Goal: Find specific fact: Find specific fact

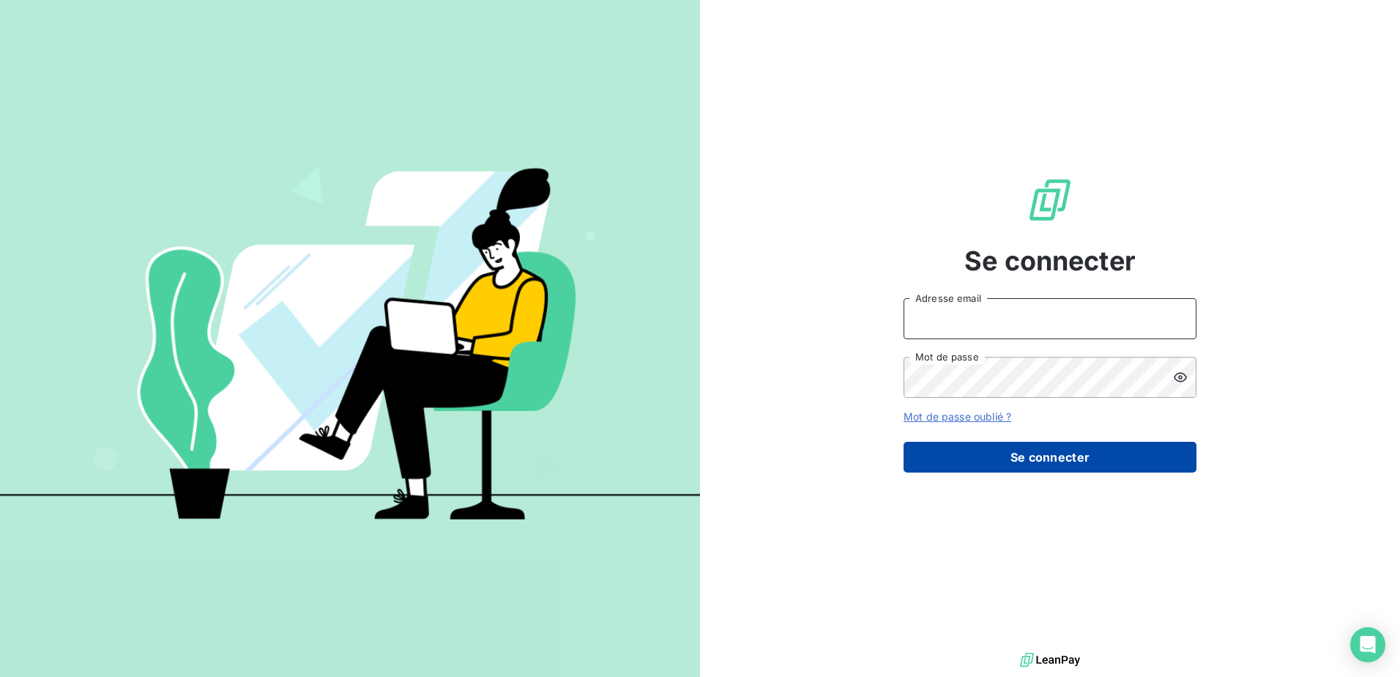
type input "[EMAIL_ADDRESS][DOMAIN_NAME]"
click at [1077, 461] on button "Se connecter" at bounding box center [1050, 457] width 293 height 31
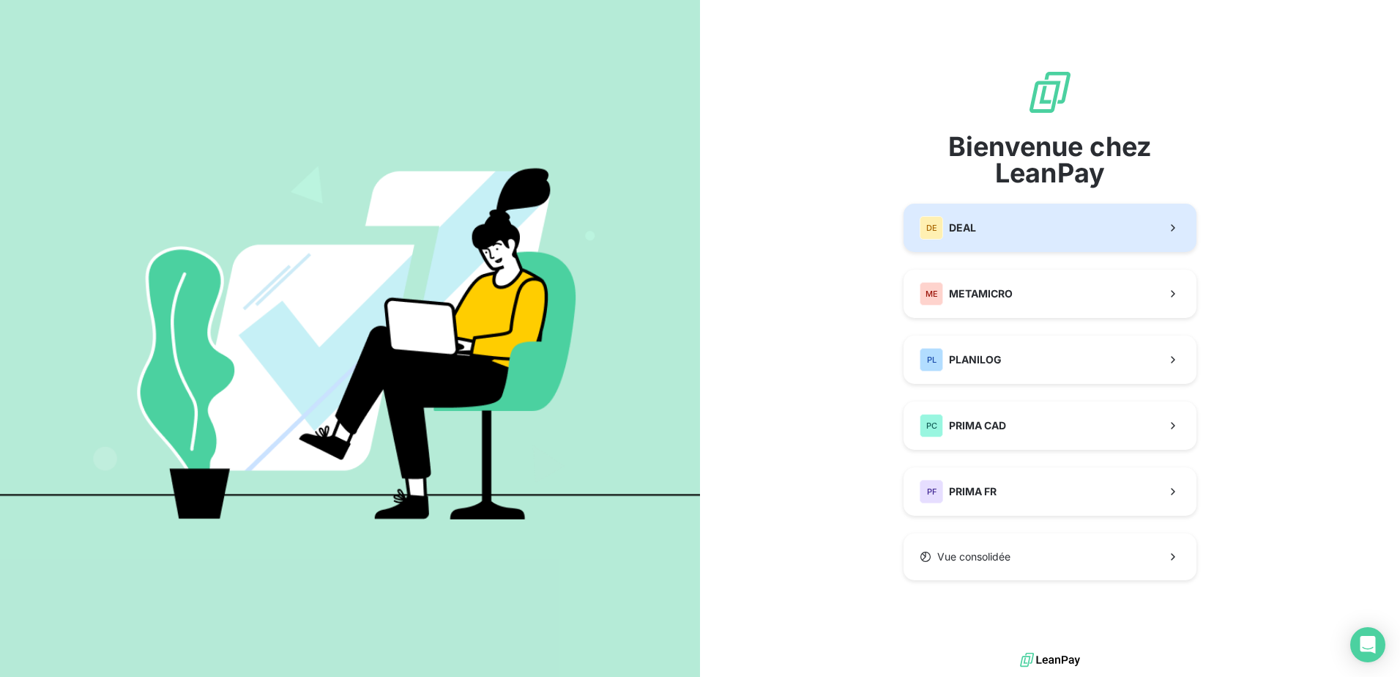
click at [1024, 235] on button "DE DEAL" at bounding box center [1050, 228] width 293 height 48
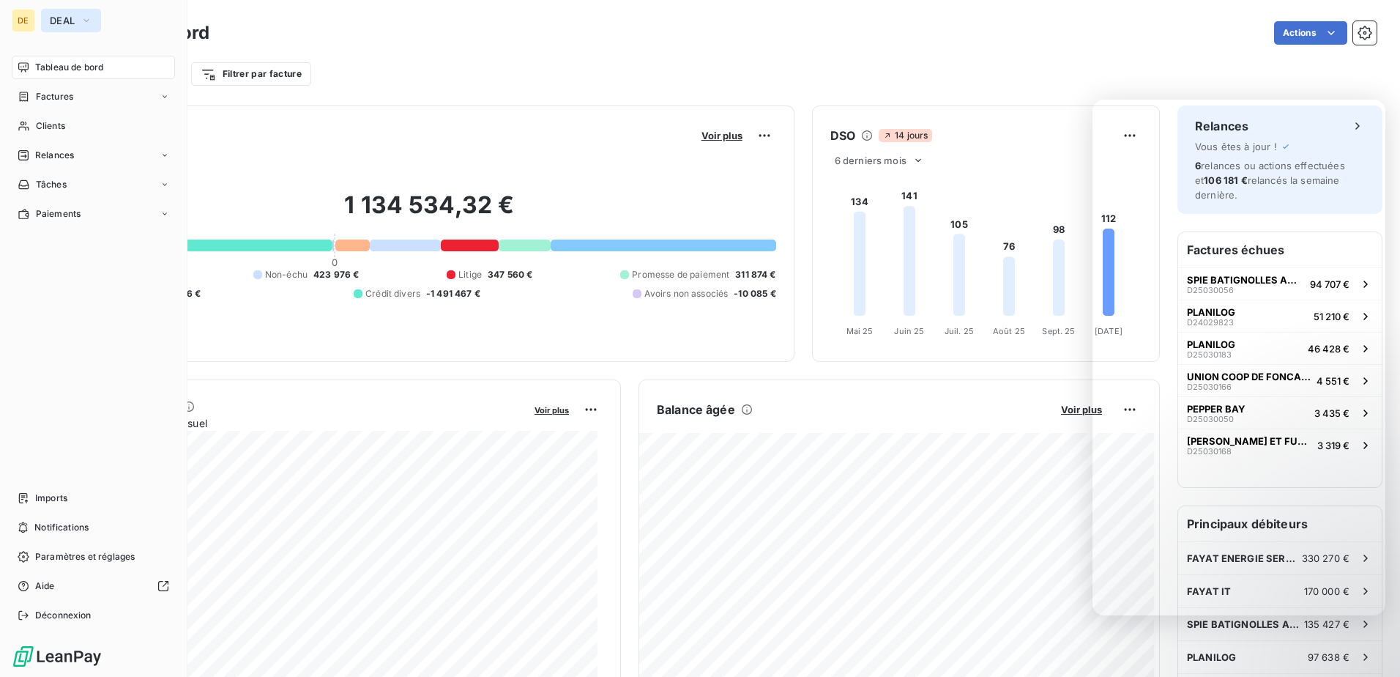
click at [68, 14] on button "DEAL" at bounding box center [71, 20] width 60 height 23
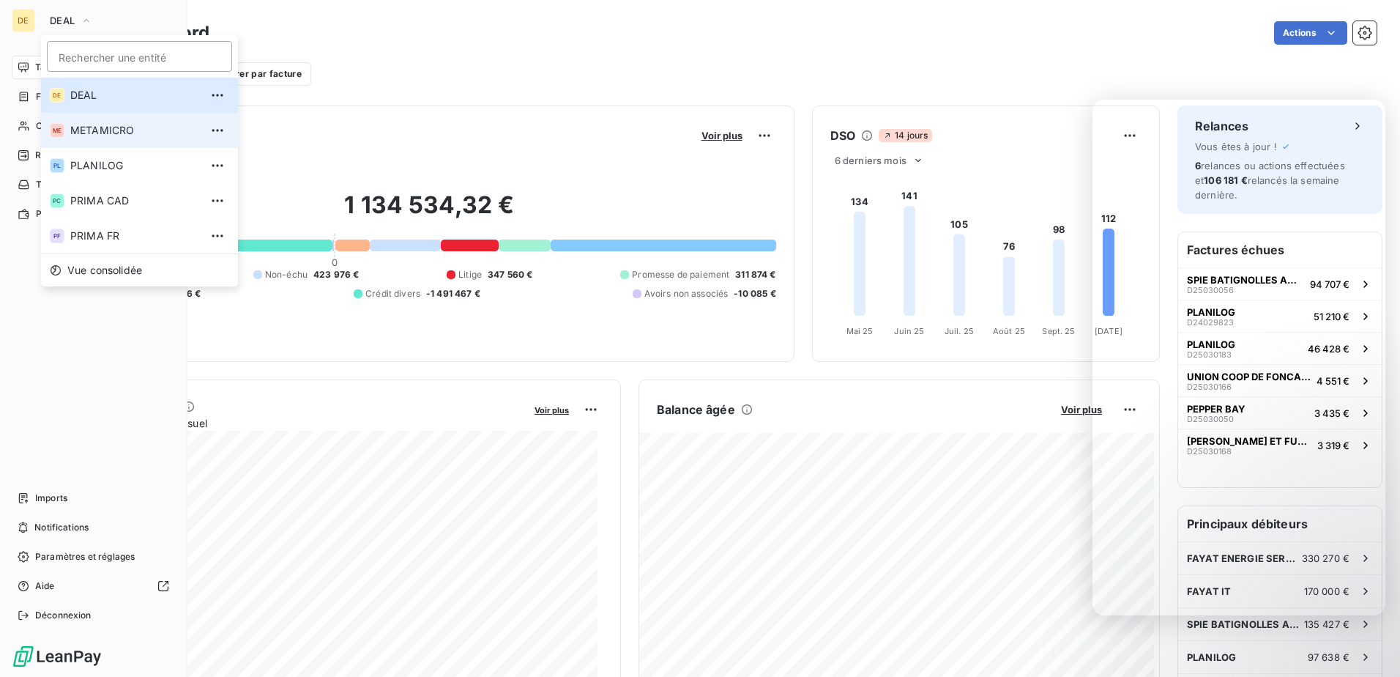
click at [86, 122] on li "ME METAMICRO" at bounding box center [139, 130] width 197 height 35
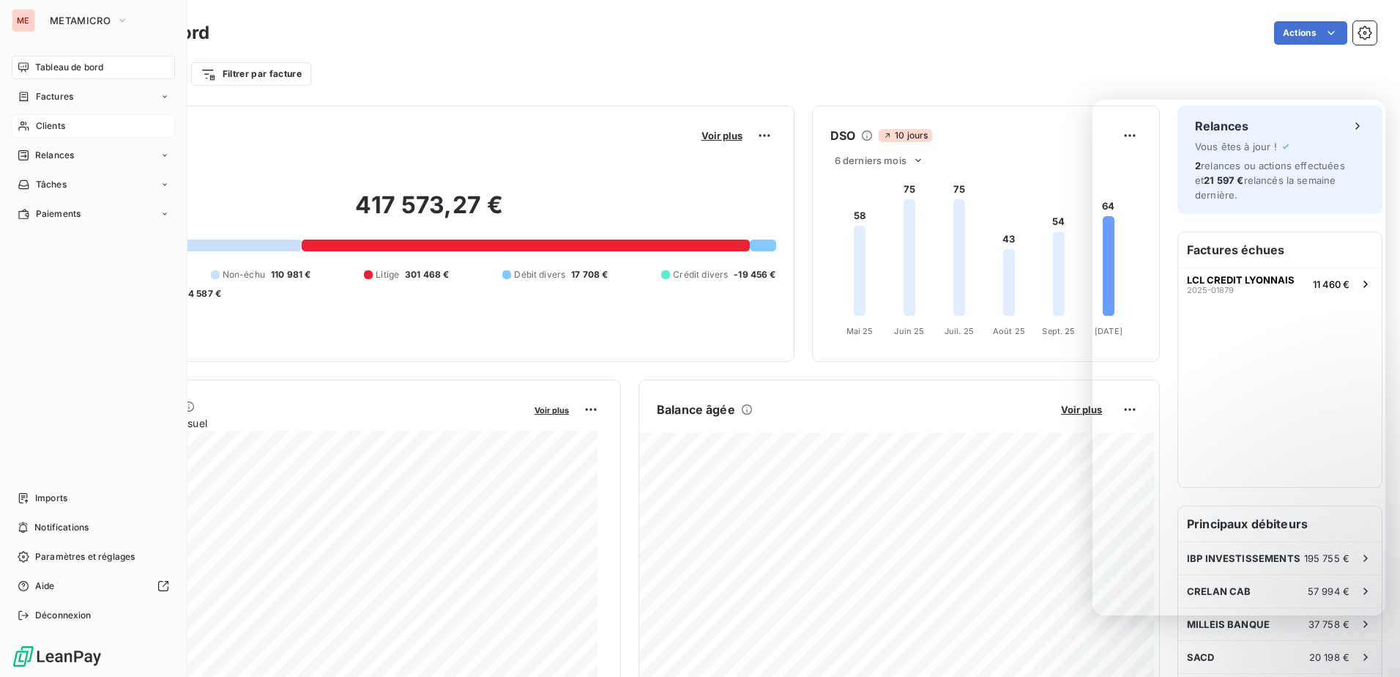
click at [67, 120] on div "Clients" at bounding box center [93, 125] width 163 height 23
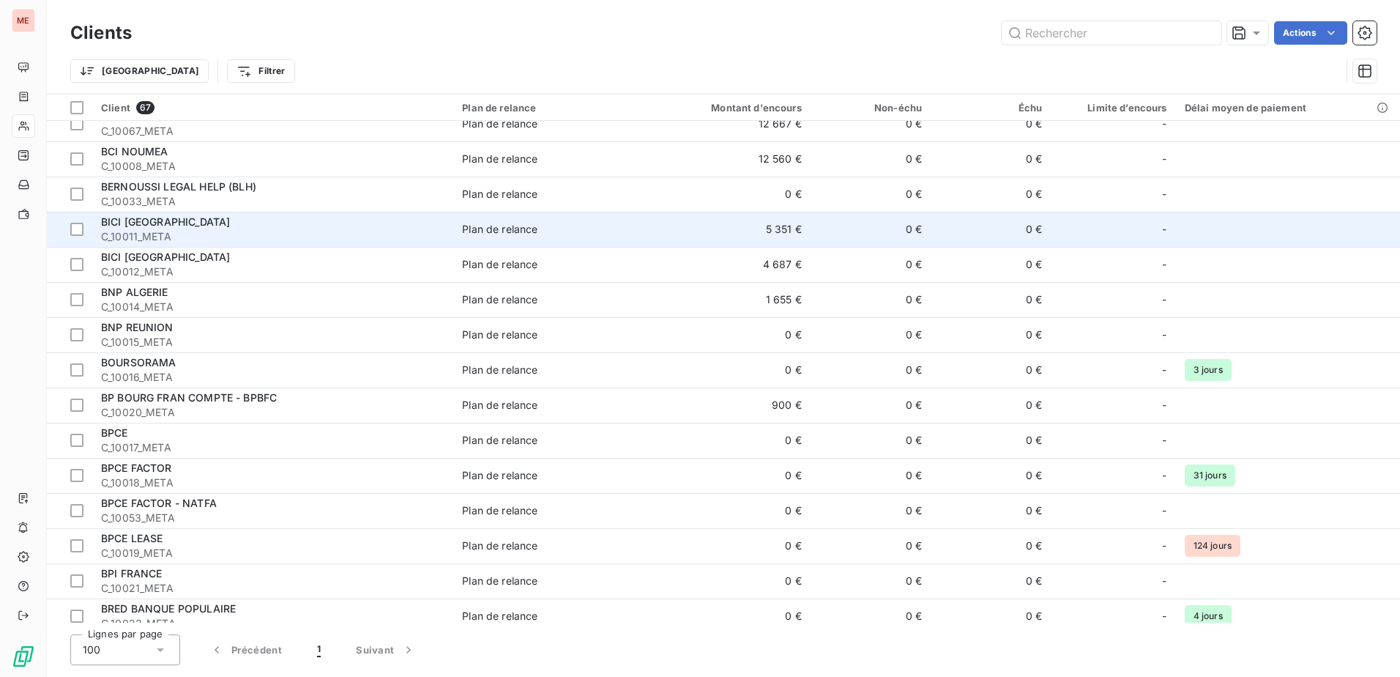
scroll to position [586, 0]
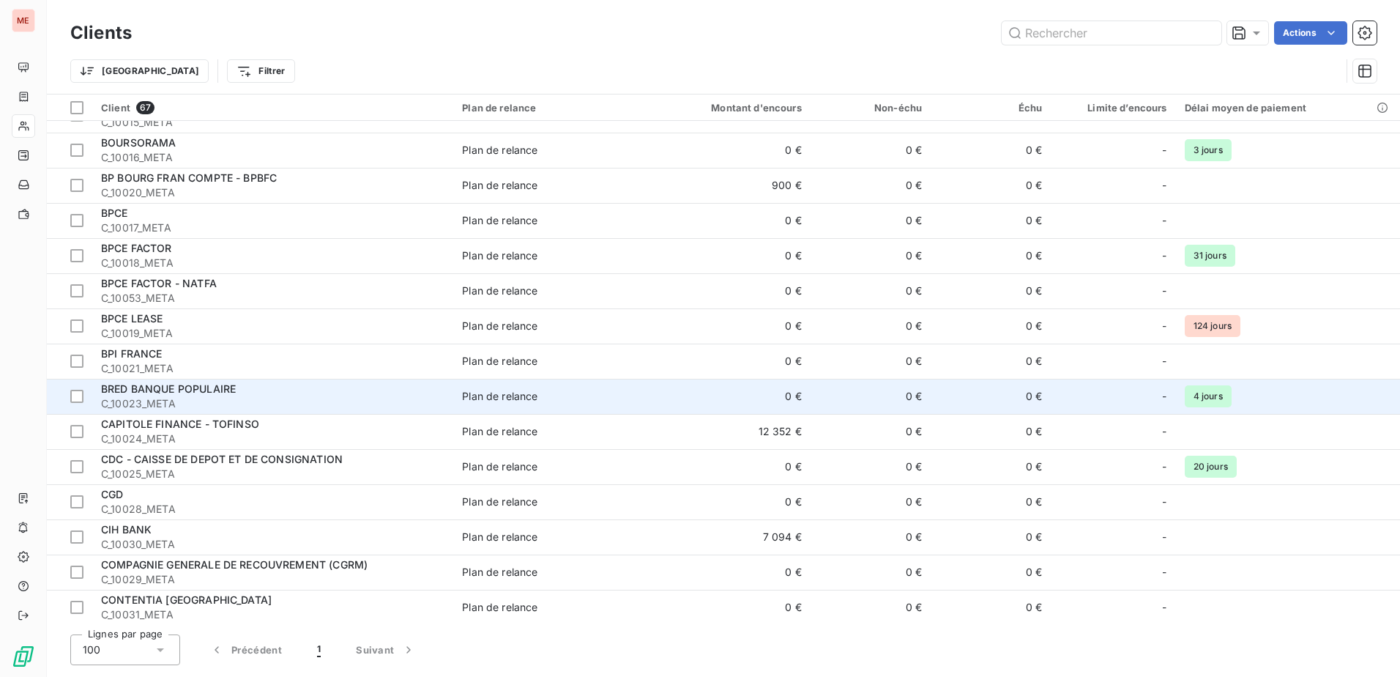
click at [248, 398] on span "C_10023_META" at bounding box center [272, 403] width 343 height 15
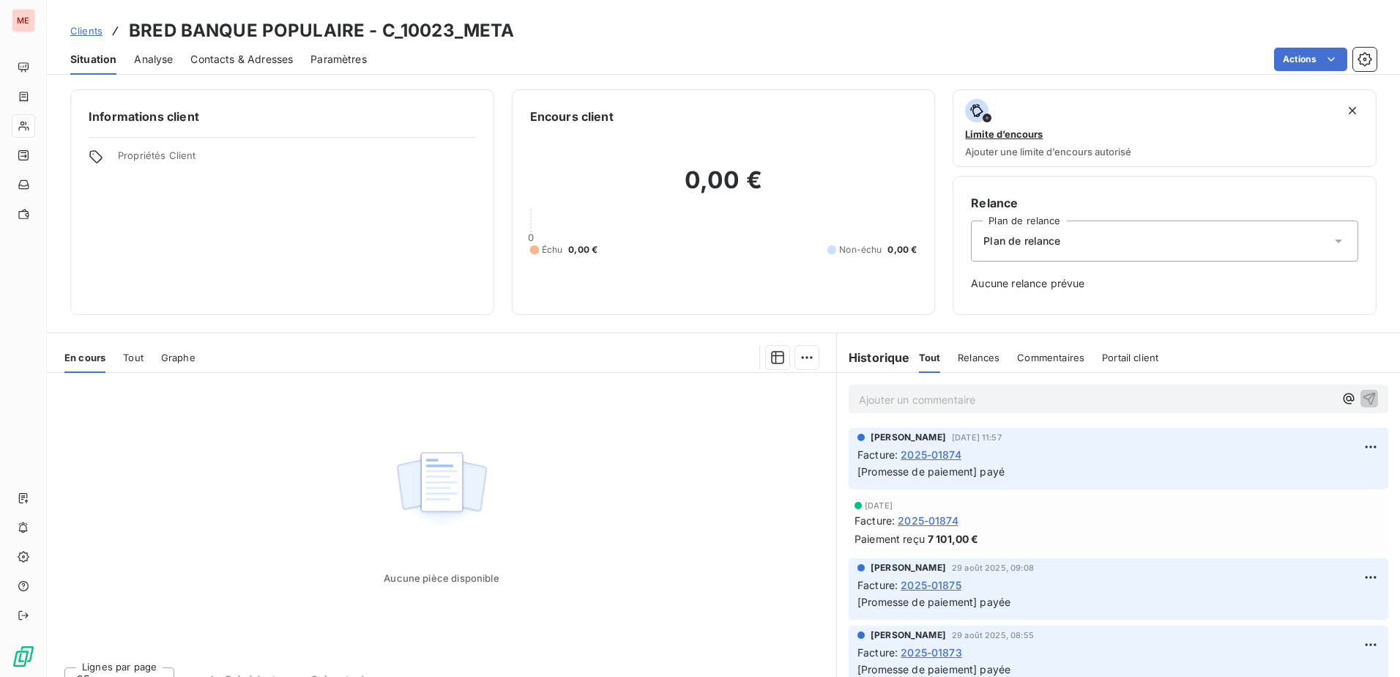
click at [125, 358] on span "Tout" at bounding box center [133, 358] width 21 height 12
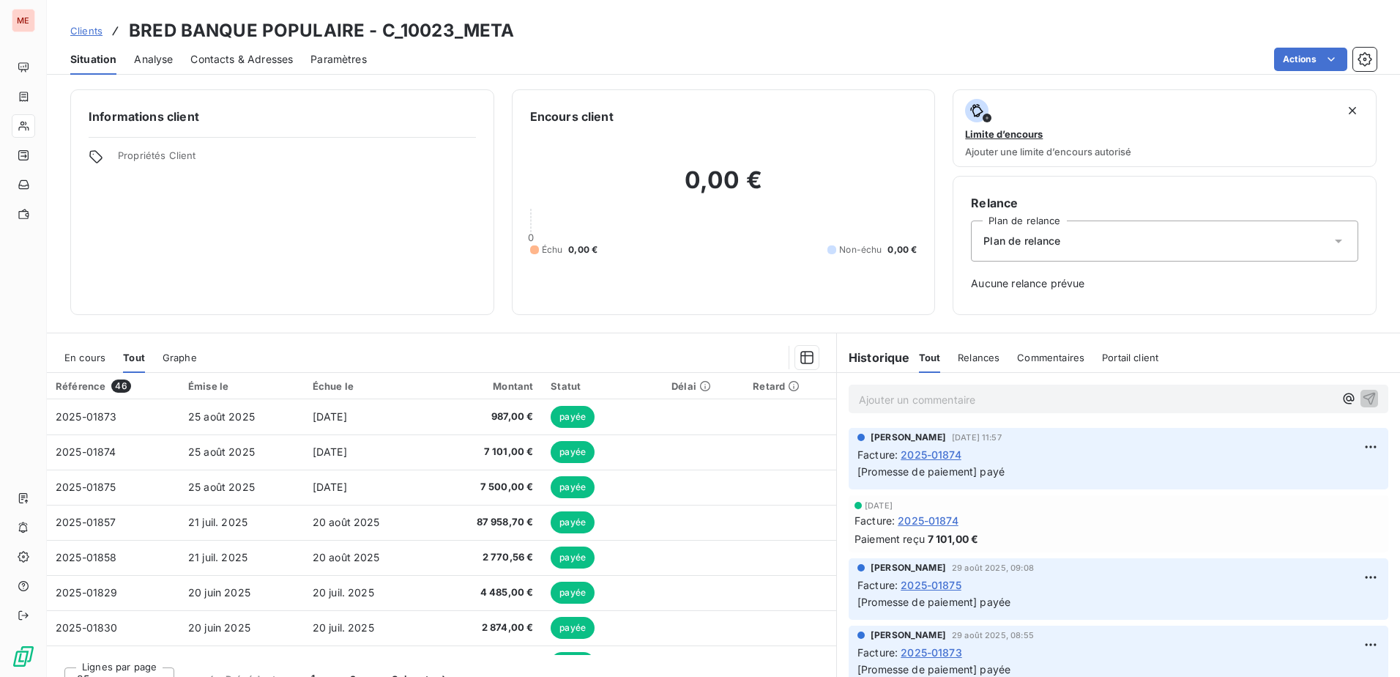
click at [91, 354] on span "En cours" at bounding box center [84, 358] width 41 height 12
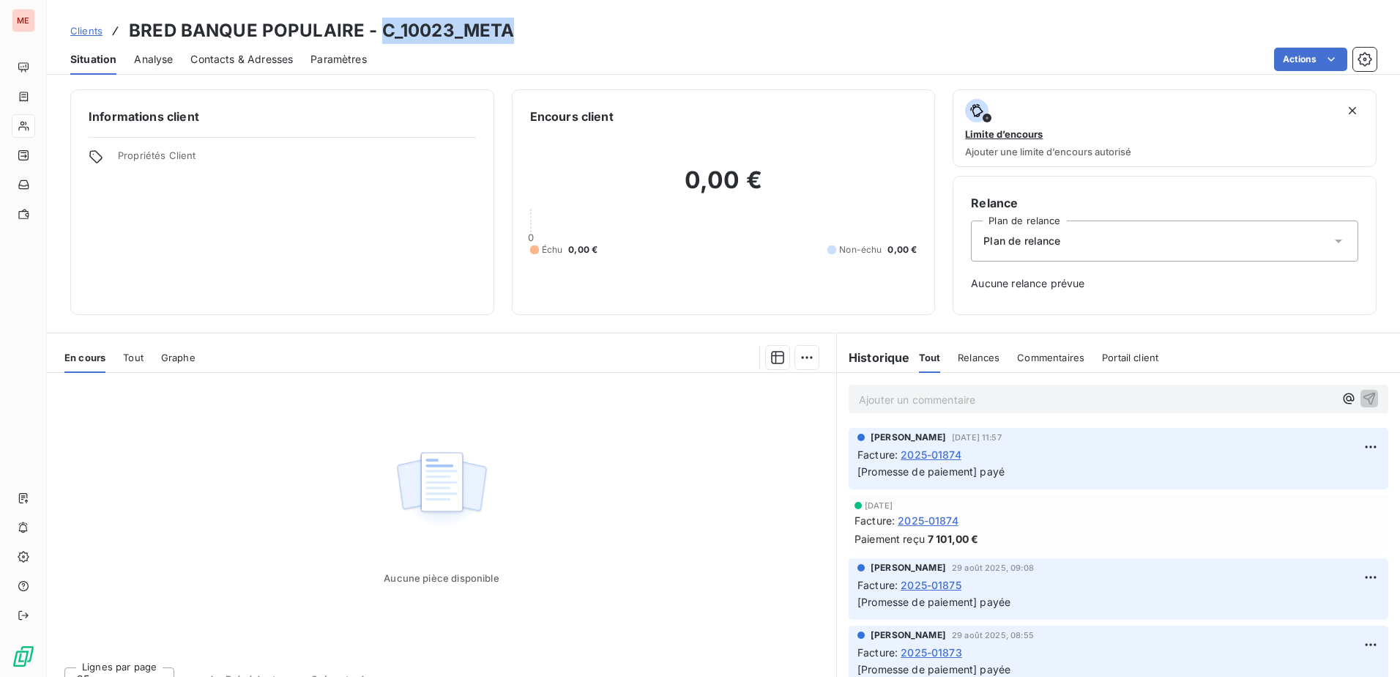
drag, startPoint x: 416, startPoint y: 26, endPoint x: 513, endPoint y: 28, distance: 97.4
click at [513, 28] on div "Clients BRED BANQUE POPULAIRE - C_10023_META" at bounding box center [723, 31] width 1353 height 26
copy h3 "C_10023_META"
